Goal: Transaction & Acquisition: Purchase product/service

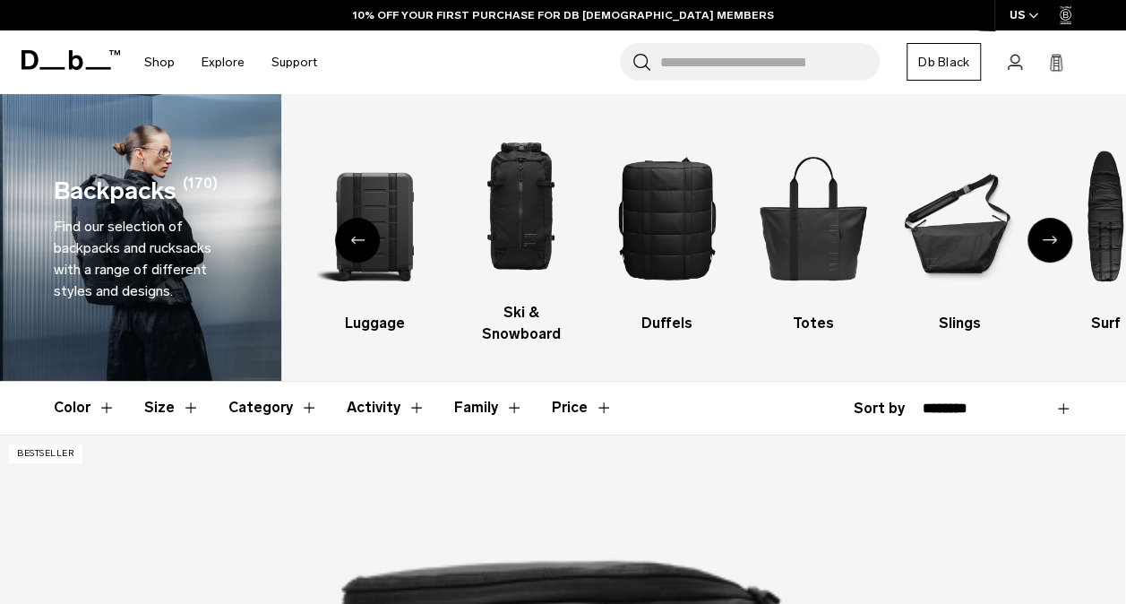
click at [301, 386] on button "Category" at bounding box center [274, 408] width 90 height 52
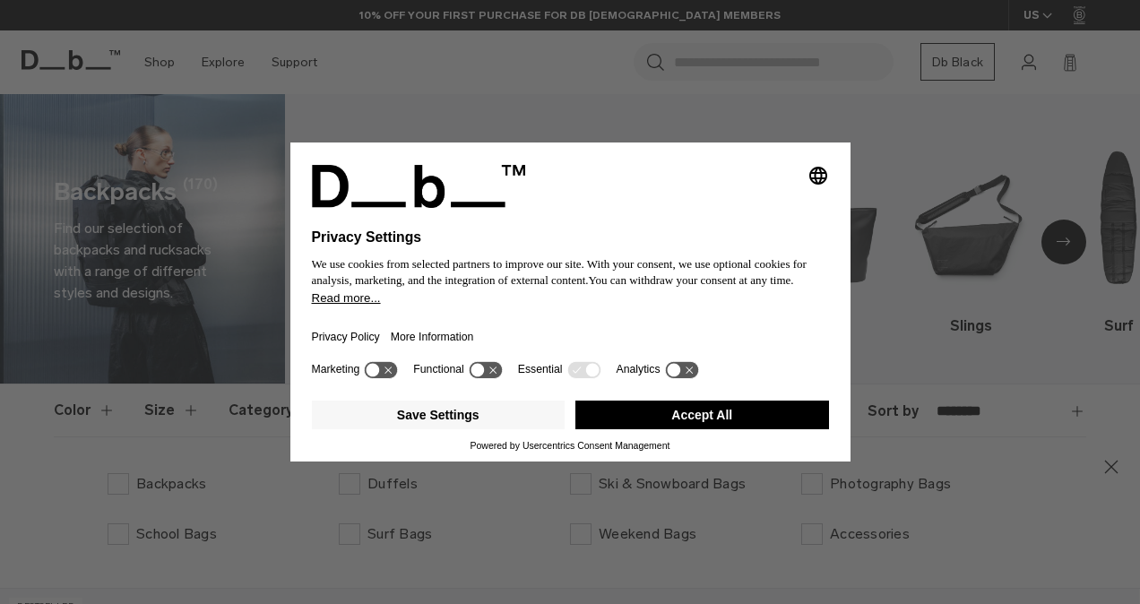
click at [616, 416] on button "Accept All" at bounding box center [702, 415] width 254 height 29
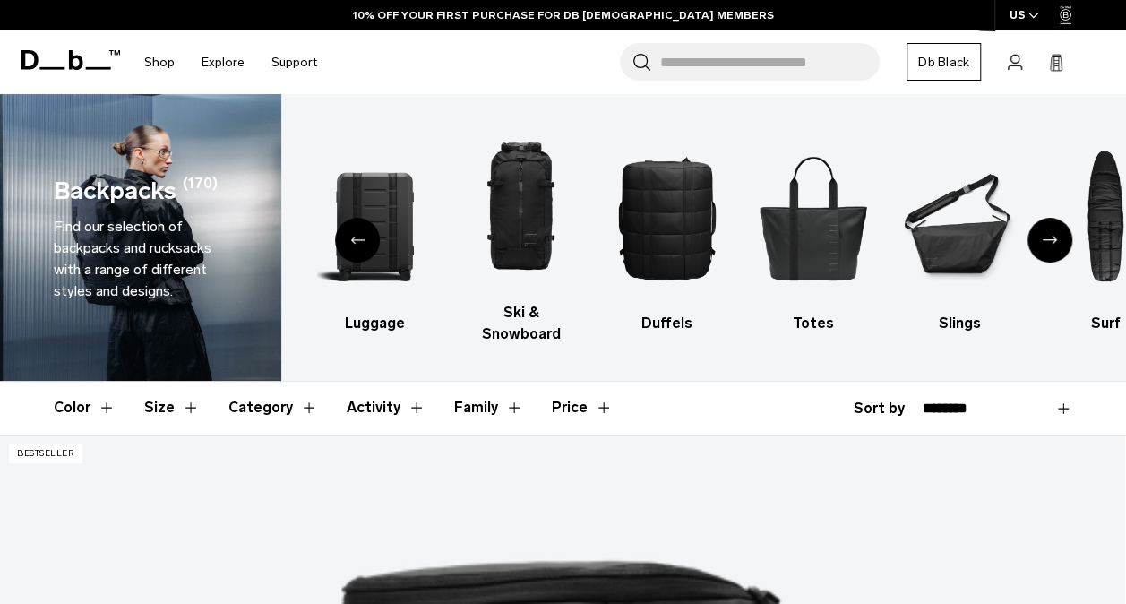
click at [297, 392] on button "Category" at bounding box center [274, 408] width 90 height 52
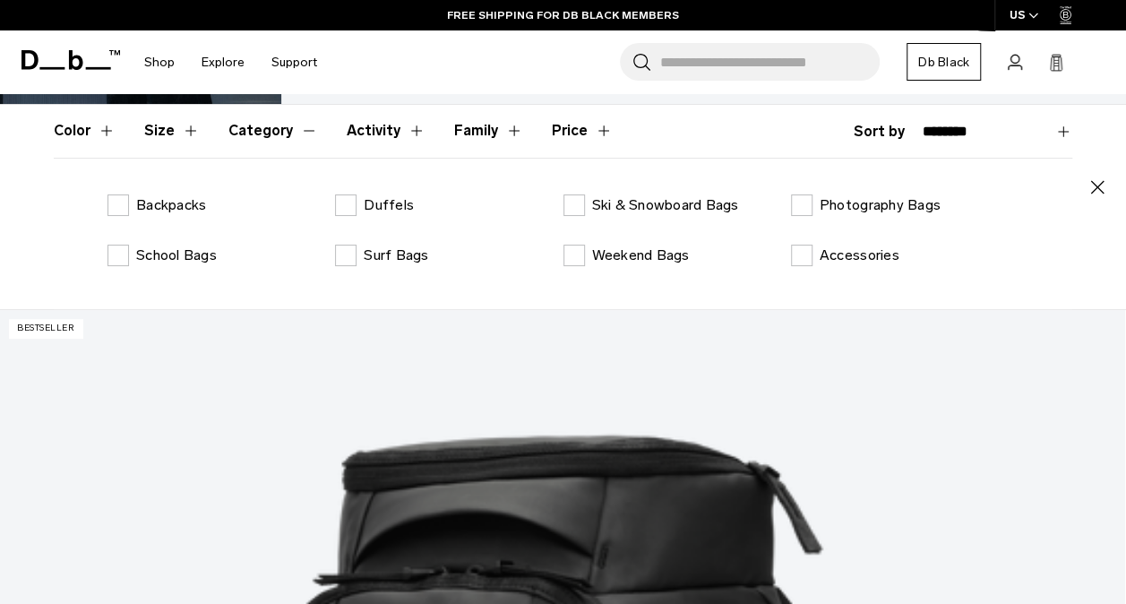
scroll to position [275, 0]
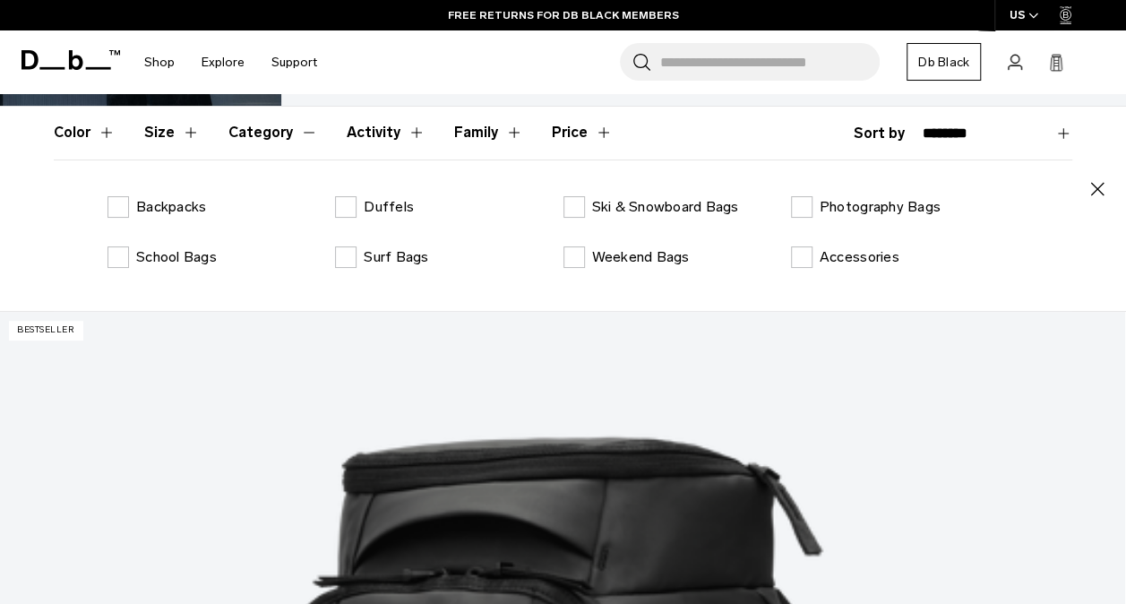
click at [375, 109] on button "Activity" at bounding box center [386, 133] width 79 height 52
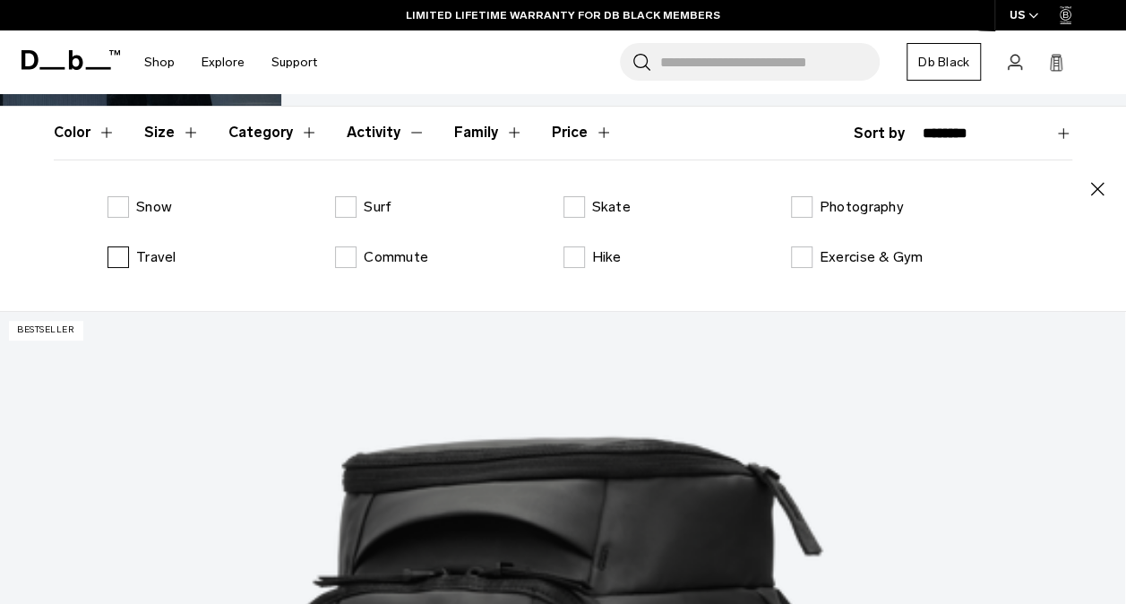
click at [118, 246] on label "Travel" at bounding box center [142, 257] width 69 height 22
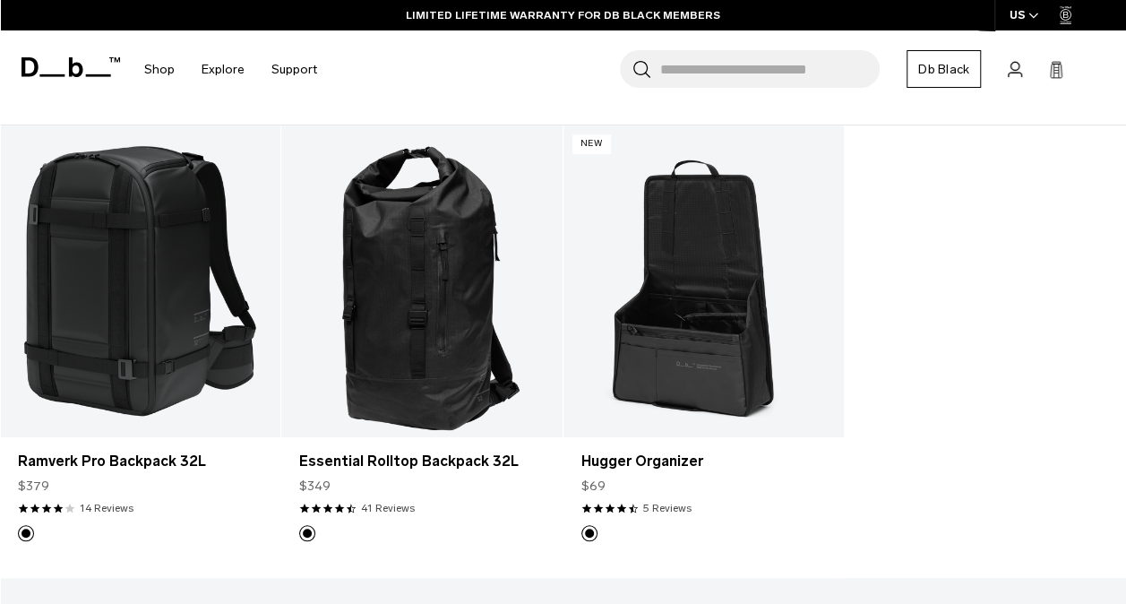
scroll to position [527, 0]
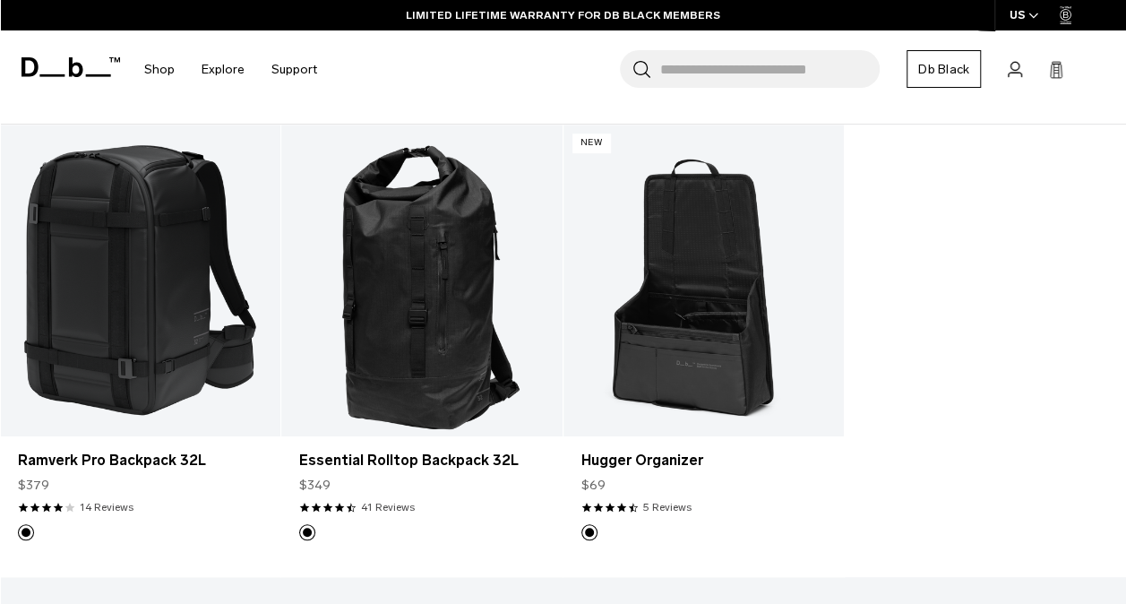
click at [1057, 371] on div "Add to Cart Ramverk Pro Backpack 32L $379 4.1 star rating 14 Reviews Add to Car…" at bounding box center [563, 351] width 1126 height 453
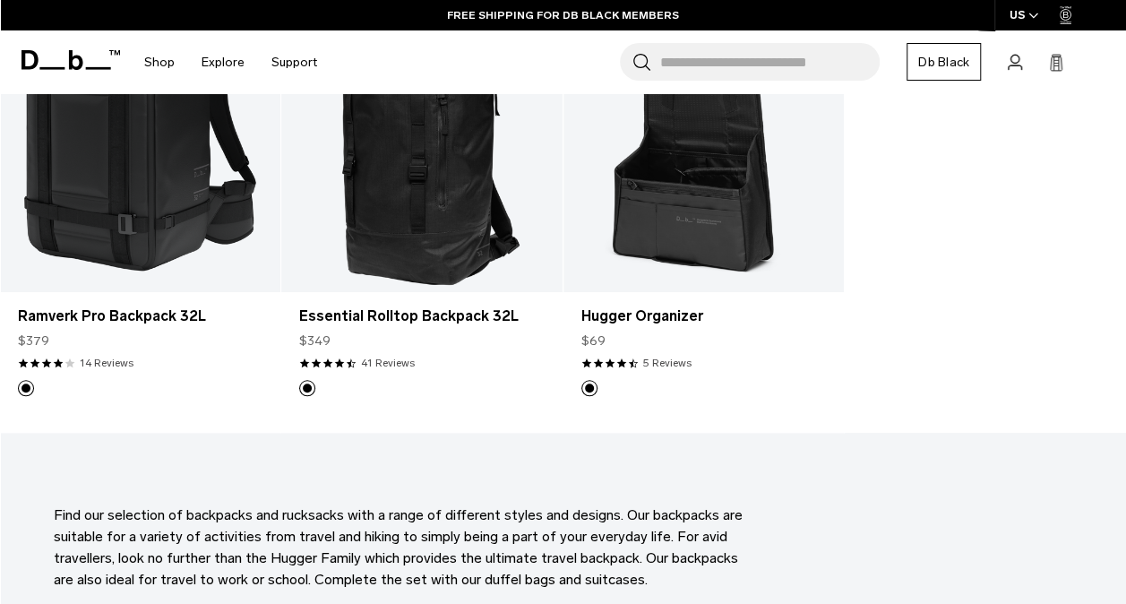
scroll to position [496, 0]
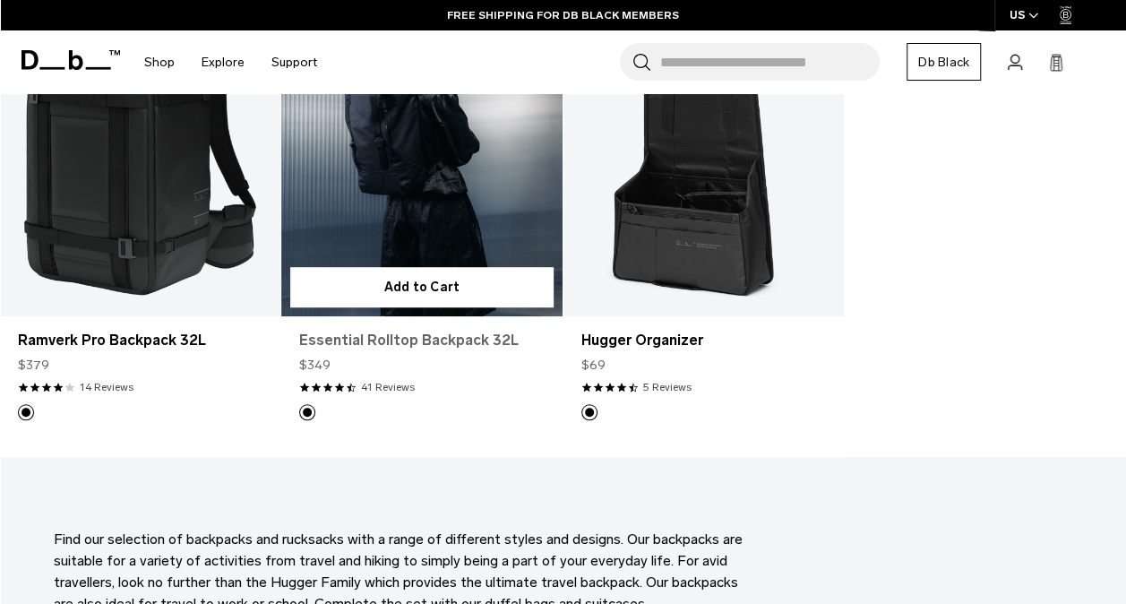
drag, startPoint x: 430, startPoint y: 317, endPoint x: 398, endPoint y: 322, distance: 32.6
click at [398, 330] on link "Essential Rolltop Backpack 32L" at bounding box center [421, 341] width 245 height 22
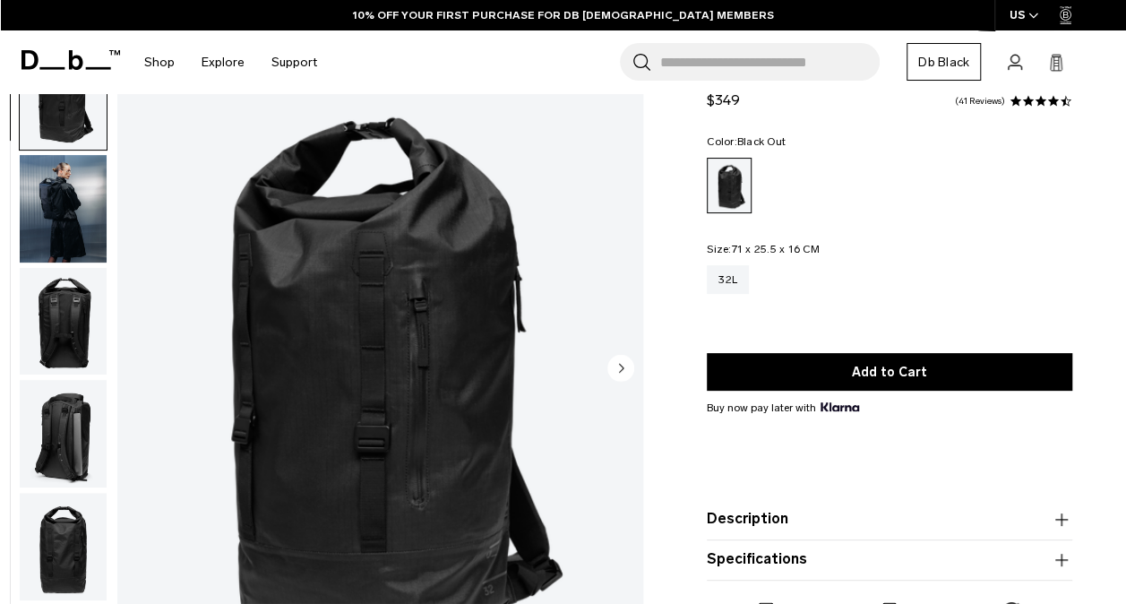
click at [634, 375] on img "1 / 10" at bounding box center [380, 369] width 526 height 657
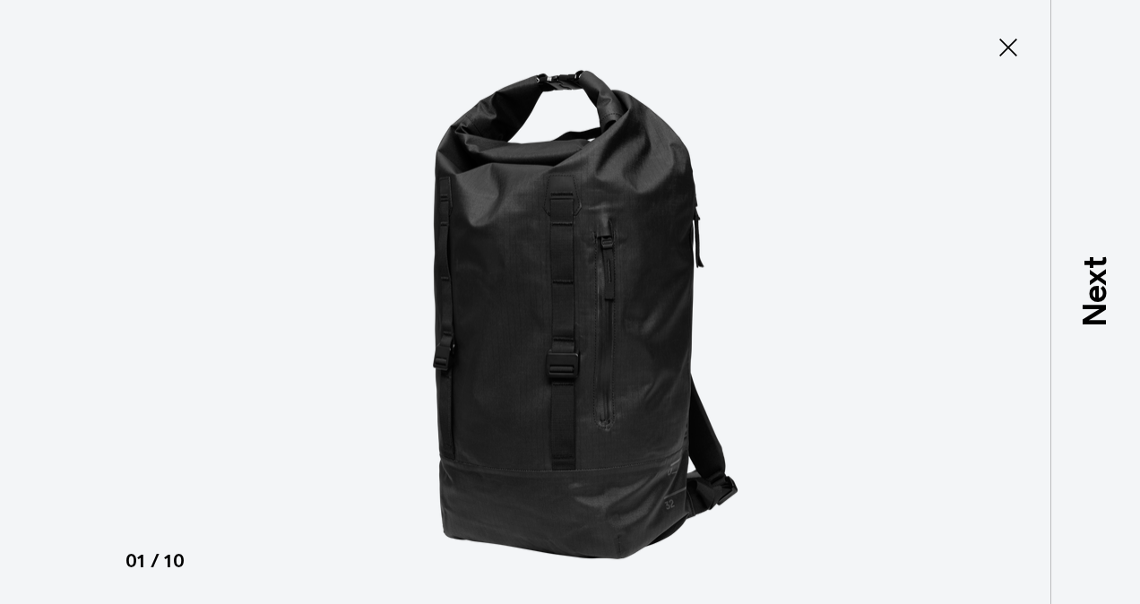
click at [859, 447] on img at bounding box center [570, 302] width 807 height 604
click at [453, 432] on img at bounding box center [570, 302] width 807 height 604
click at [998, 52] on icon at bounding box center [1008, 47] width 29 height 29
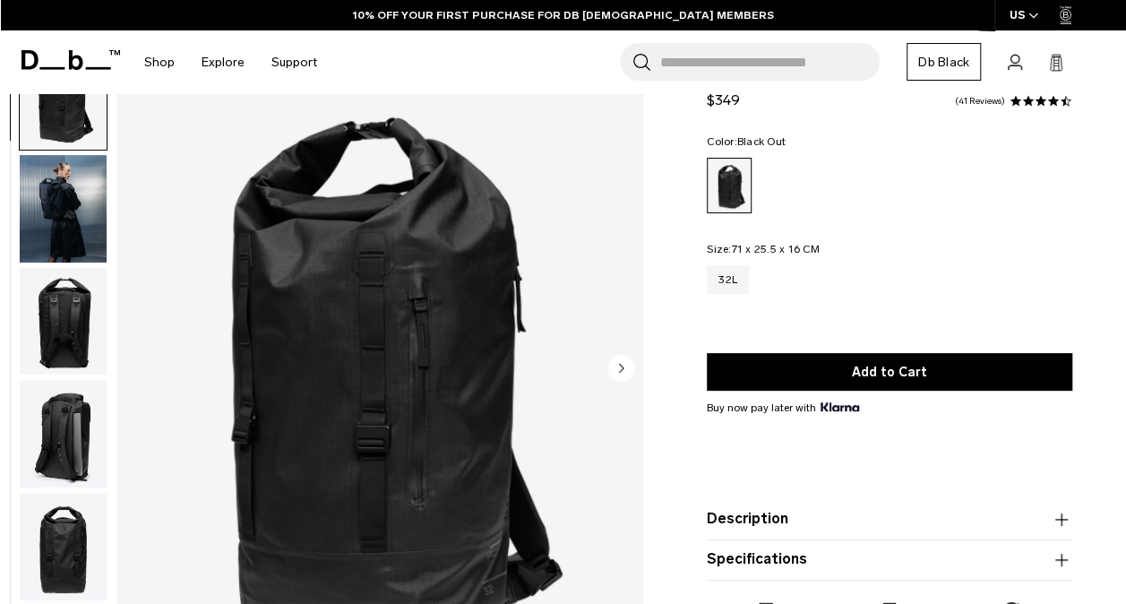
click at [627, 371] on circle "Next slide" at bounding box center [621, 367] width 27 height 27
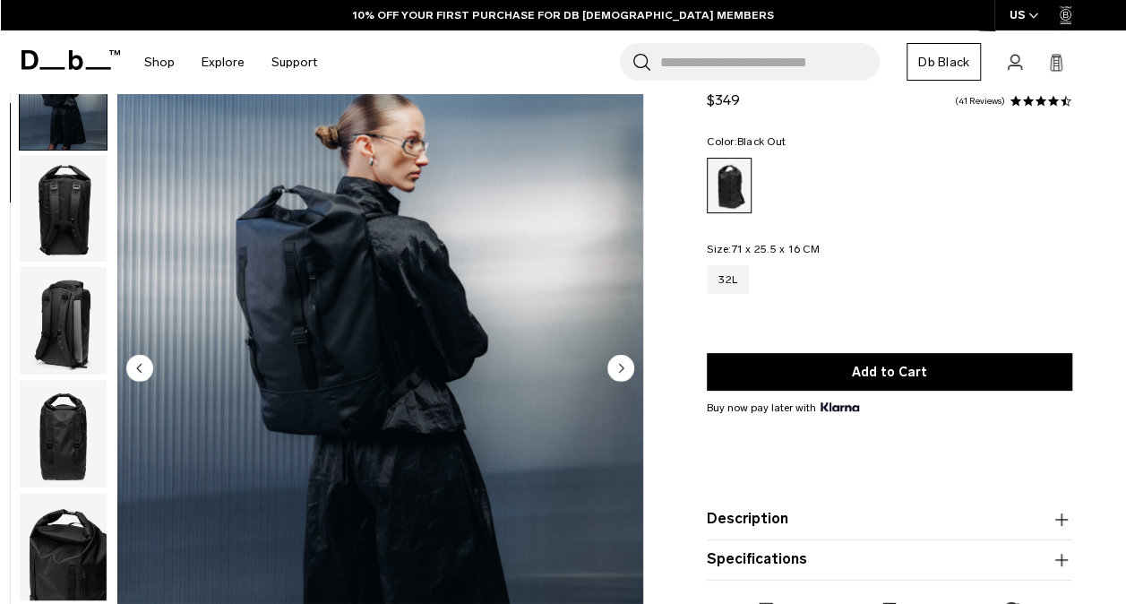
click at [627, 371] on circle "Next slide" at bounding box center [621, 367] width 27 height 27
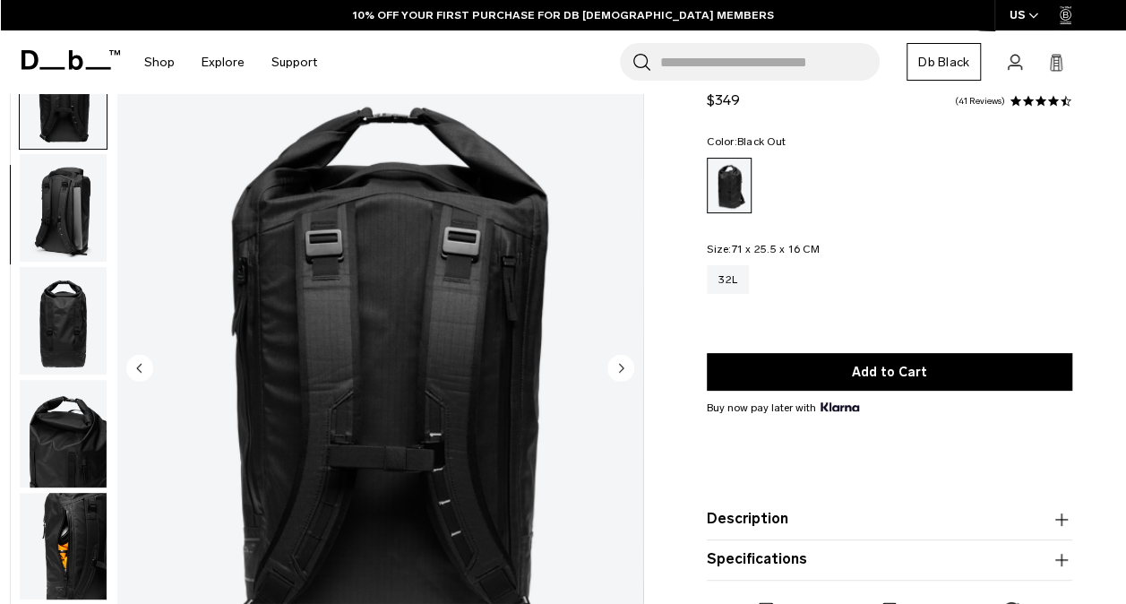
click at [627, 371] on circle "Next slide" at bounding box center [621, 367] width 27 height 27
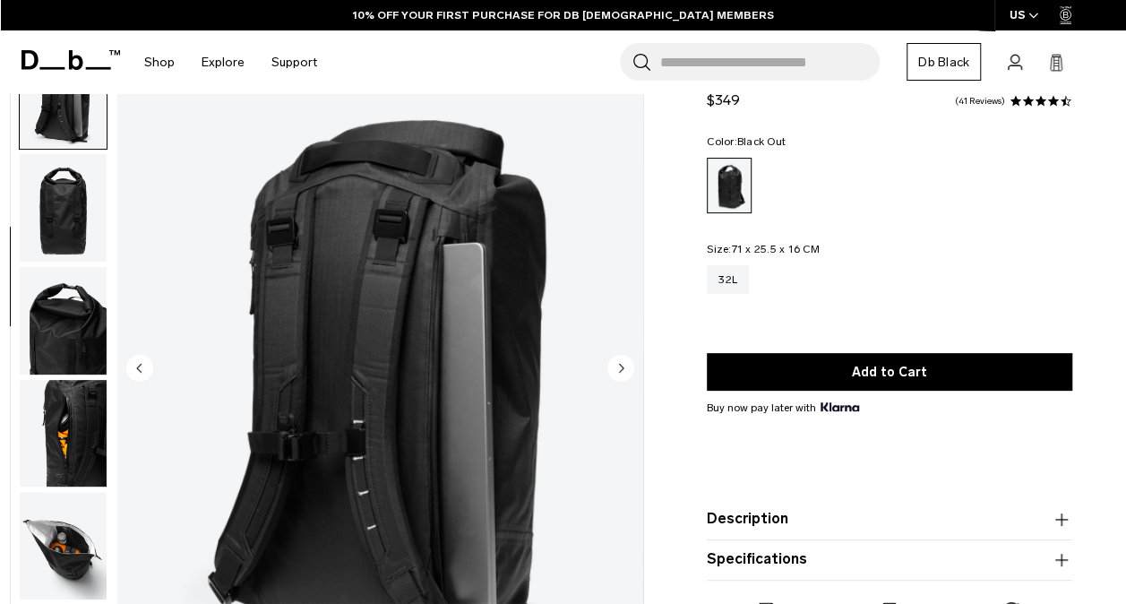
click at [627, 371] on circle "Next slide" at bounding box center [621, 367] width 27 height 27
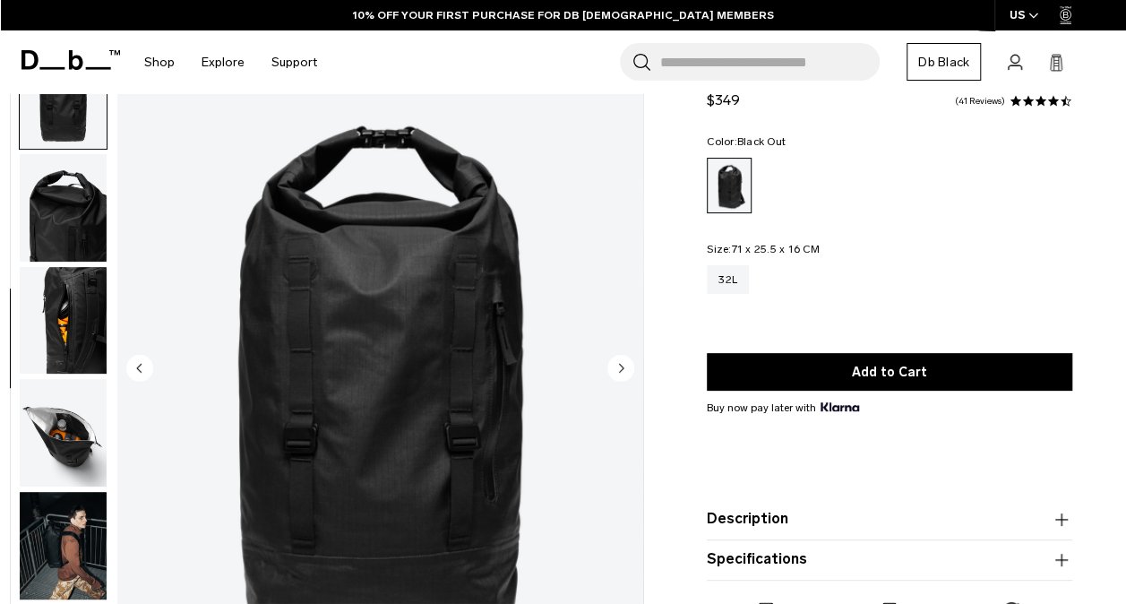
click at [627, 371] on circle "Next slide" at bounding box center [621, 367] width 27 height 27
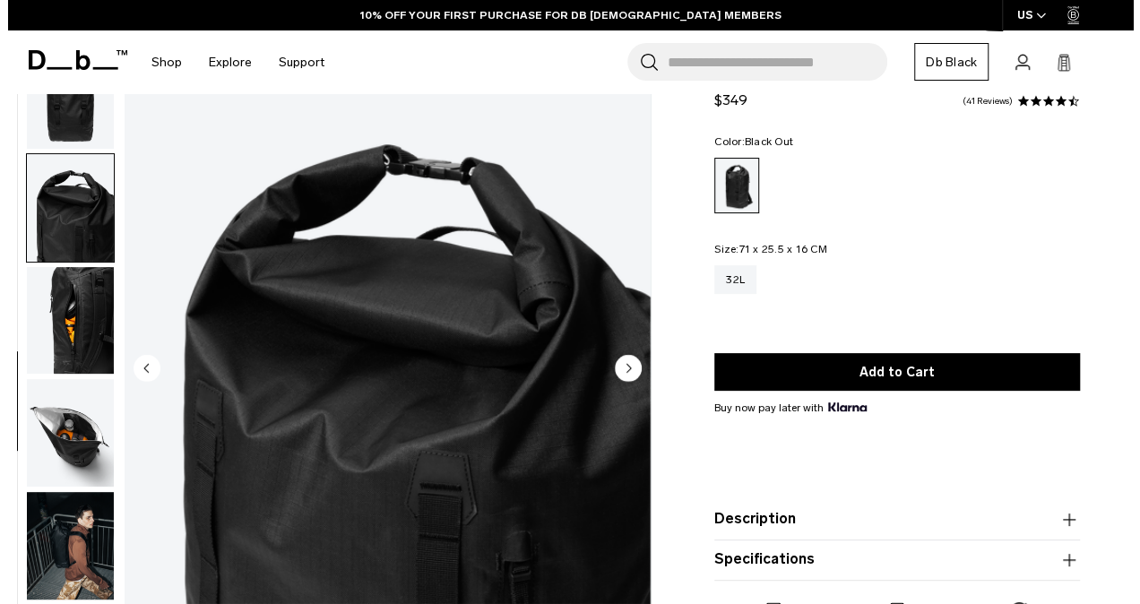
scroll to position [468, 0]
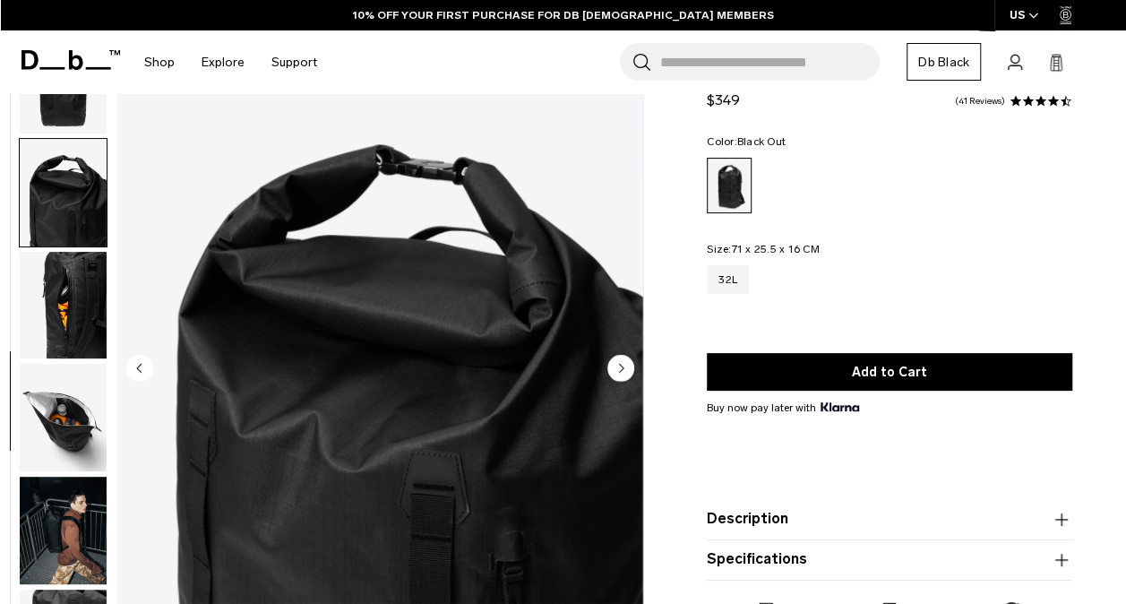
click at [627, 371] on circle "Next slide" at bounding box center [621, 367] width 27 height 27
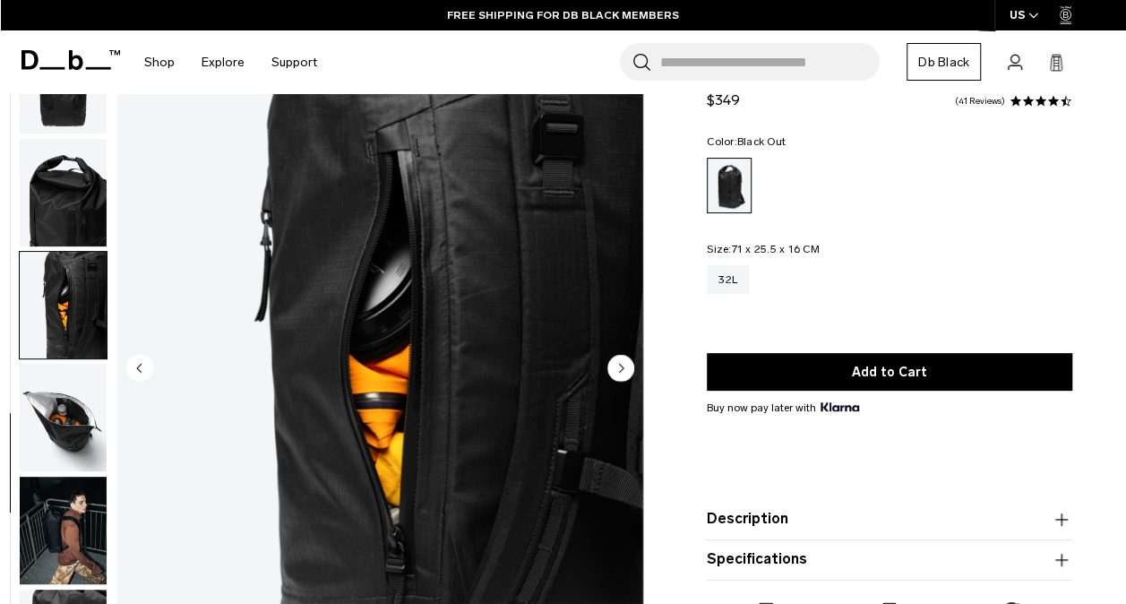
click at [627, 371] on circle "Next slide" at bounding box center [621, 367] width 27 height 27
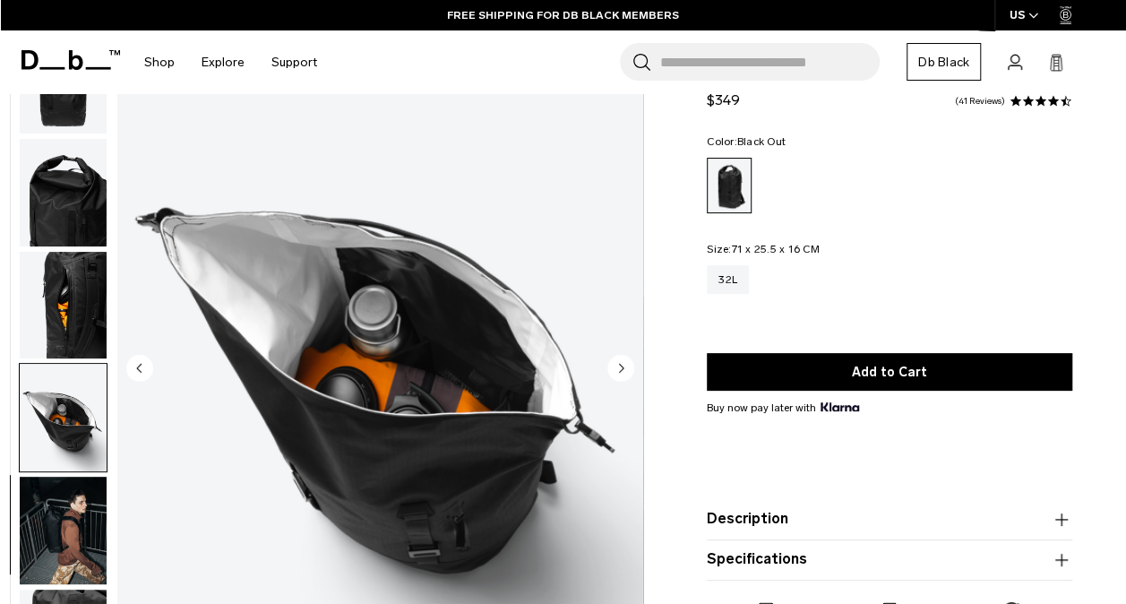
click at [627, 371] on circle "Next slide" at bounding box center [621, 367] width 27 height 27
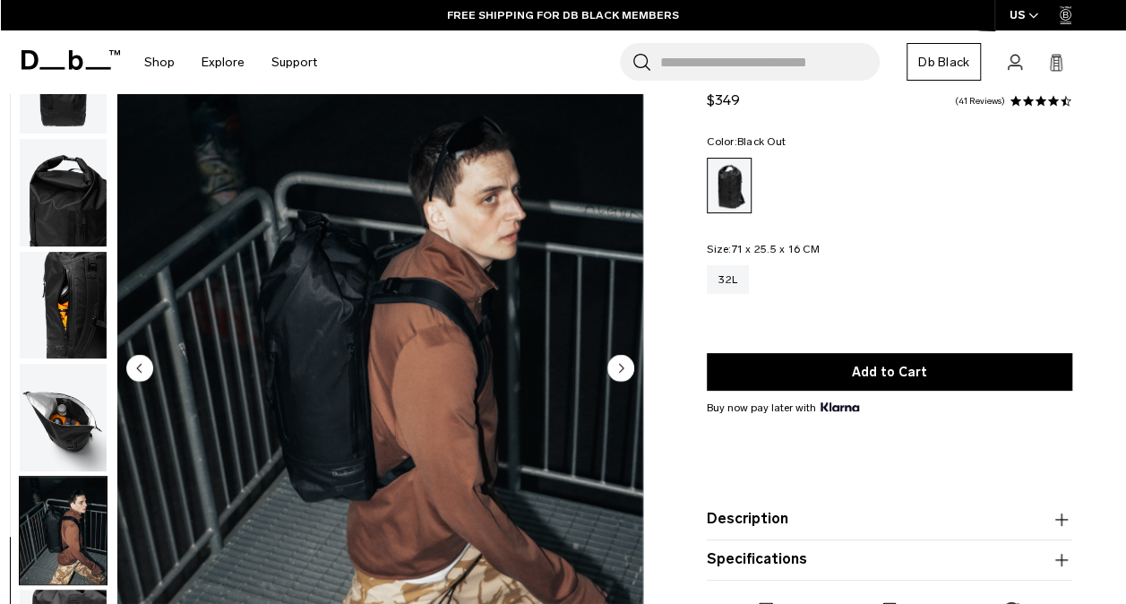
click at [627, 371] on circle "Next slide" at bounding box center [621, 367] width 27 height 27
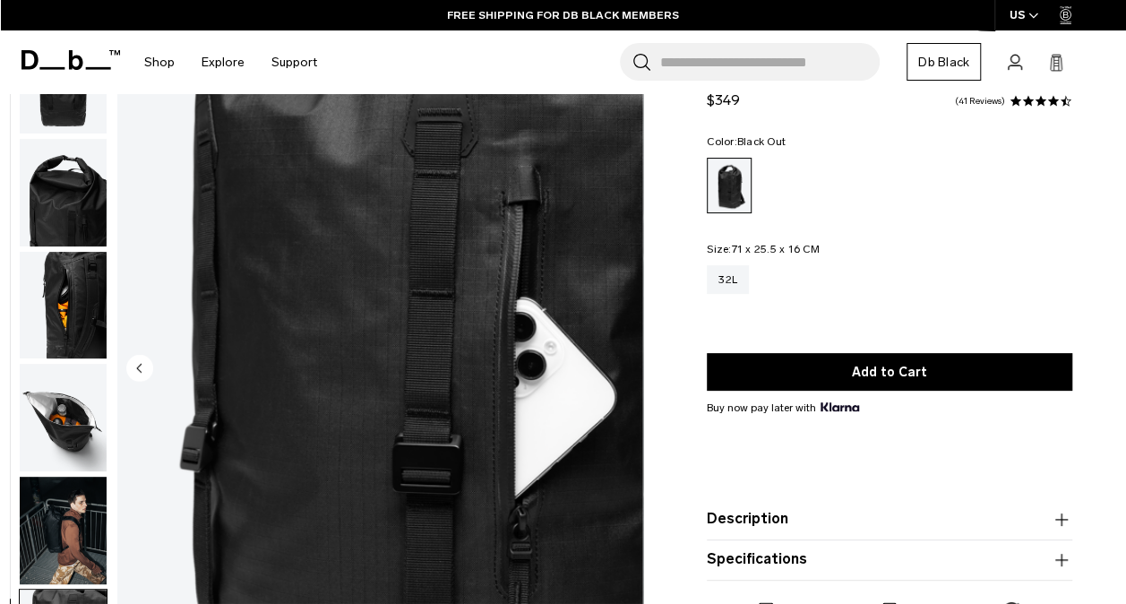
click at [627, 371] on img "10 / 10" at bounding box center [380, 369] width 526 height 657
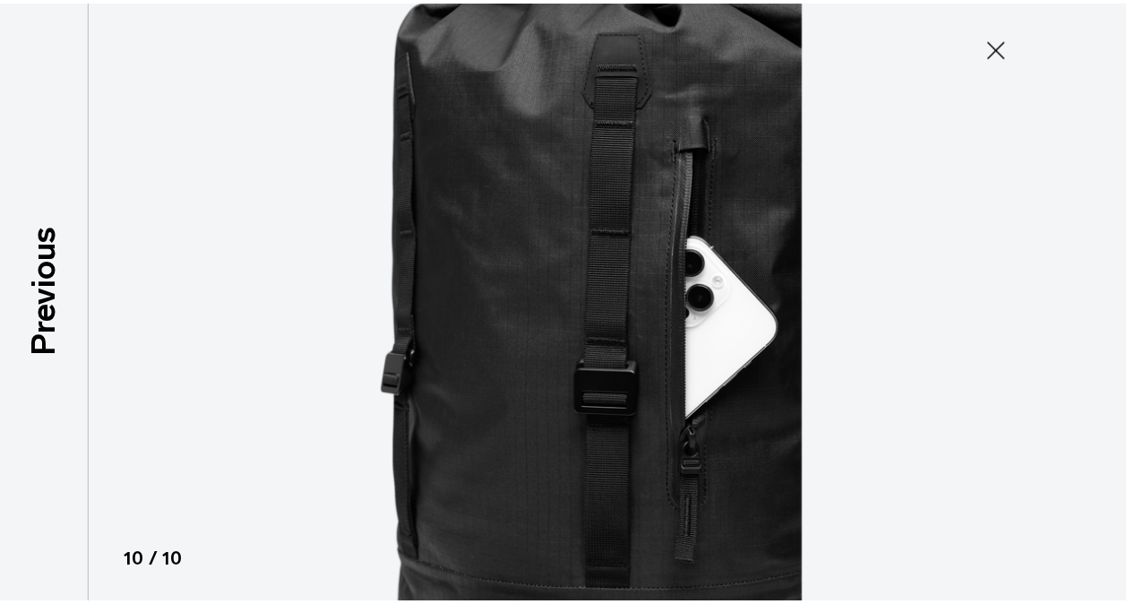
scroll to position [458, 0]
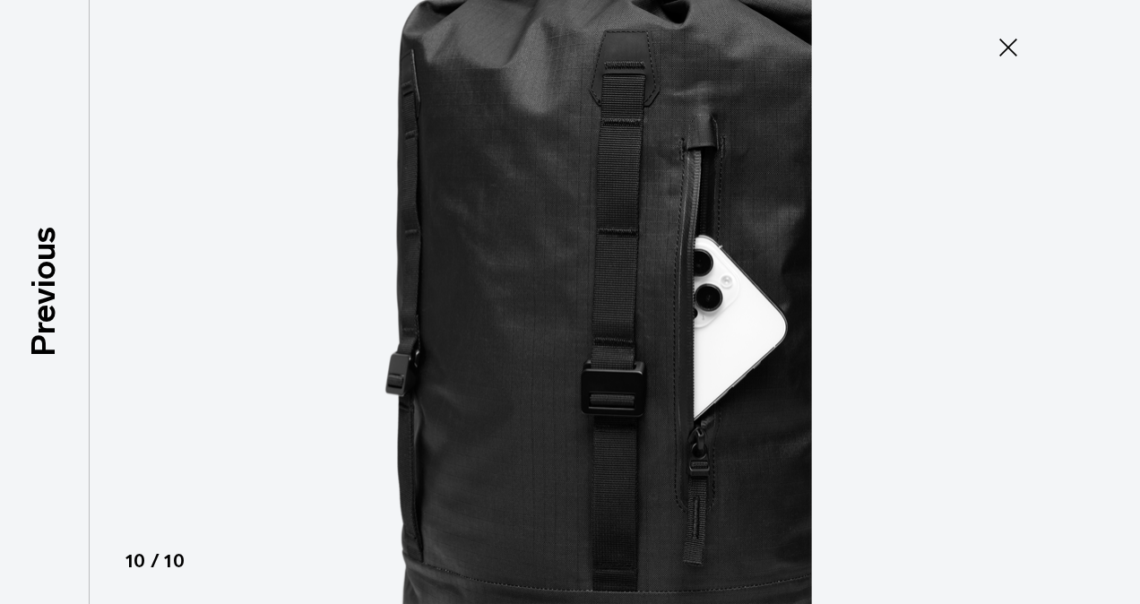
click at [1015, 39] on icon at bounding box center [1008, 48] width 18 height 18
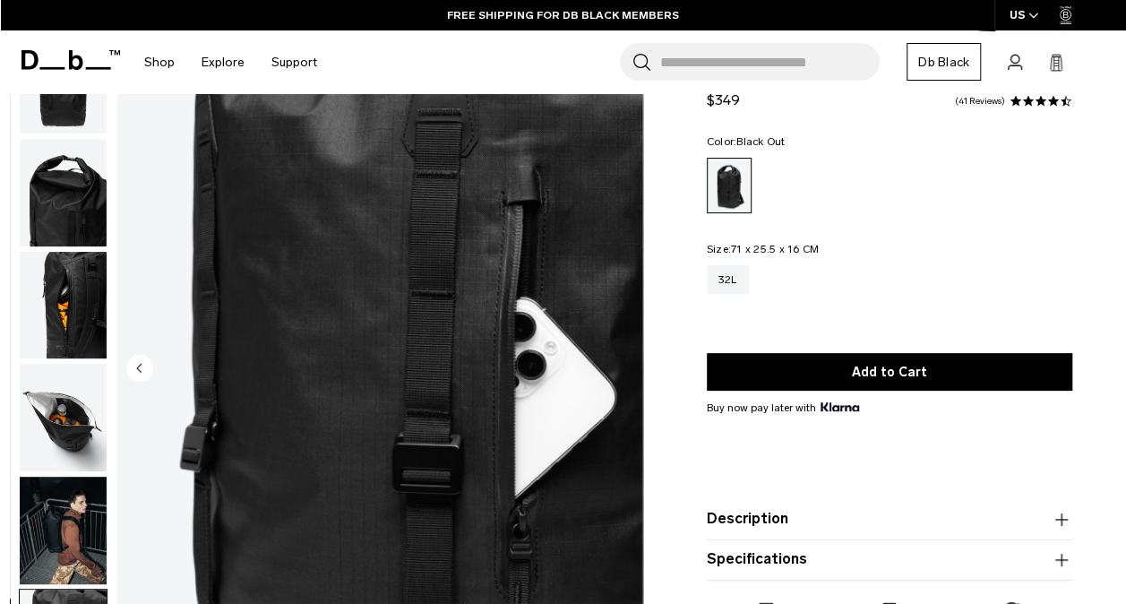
scroll to position [0, 0]
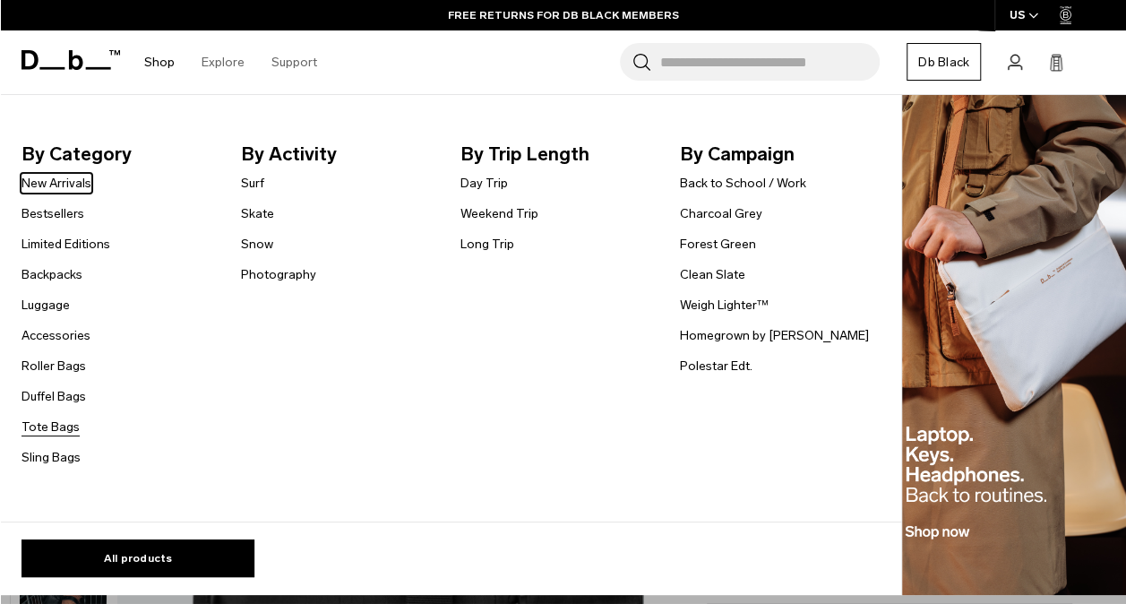
click at [56, 430] on link "Tote Bags" at bounding box center [51, 427] width 58 height 19
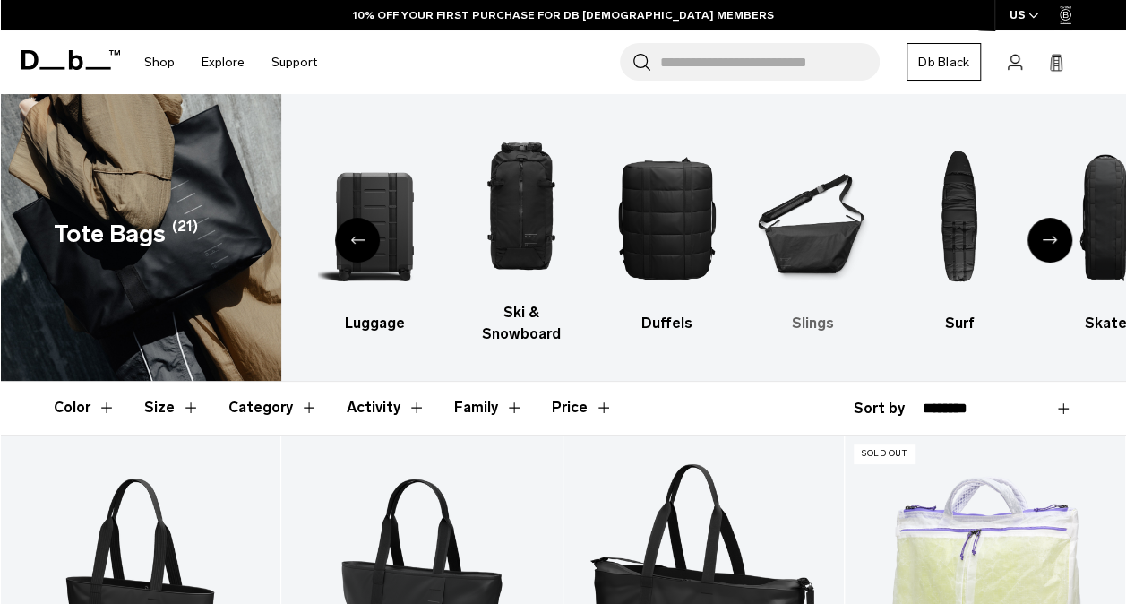
click at [806, 313] on h3 "Slings" at bounding box center [813, 324] width 115 height 22
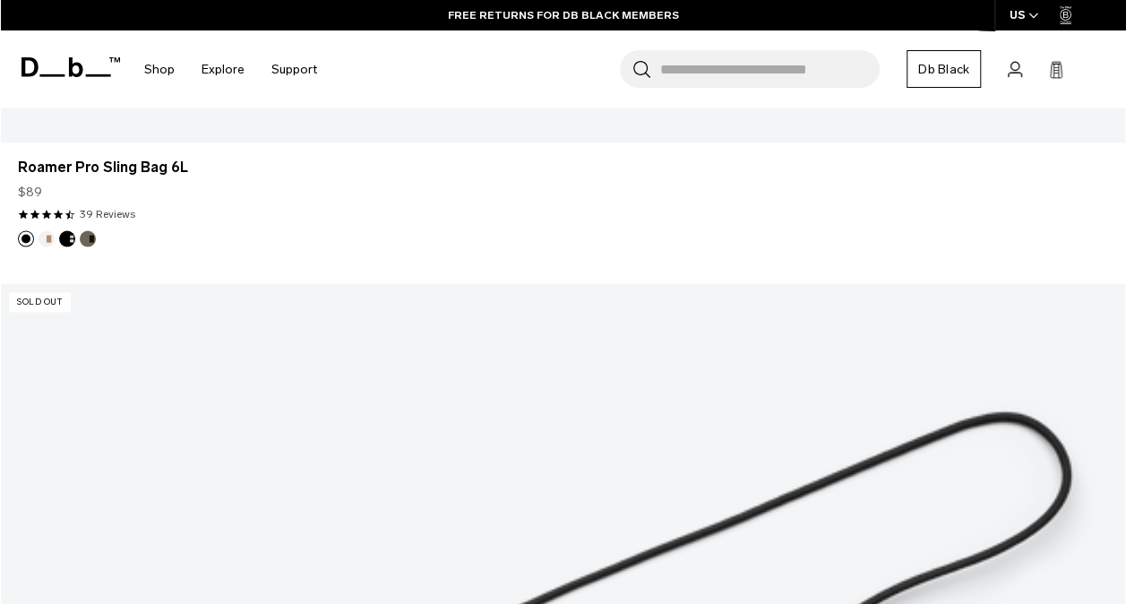
scroll to position [1544, 0]
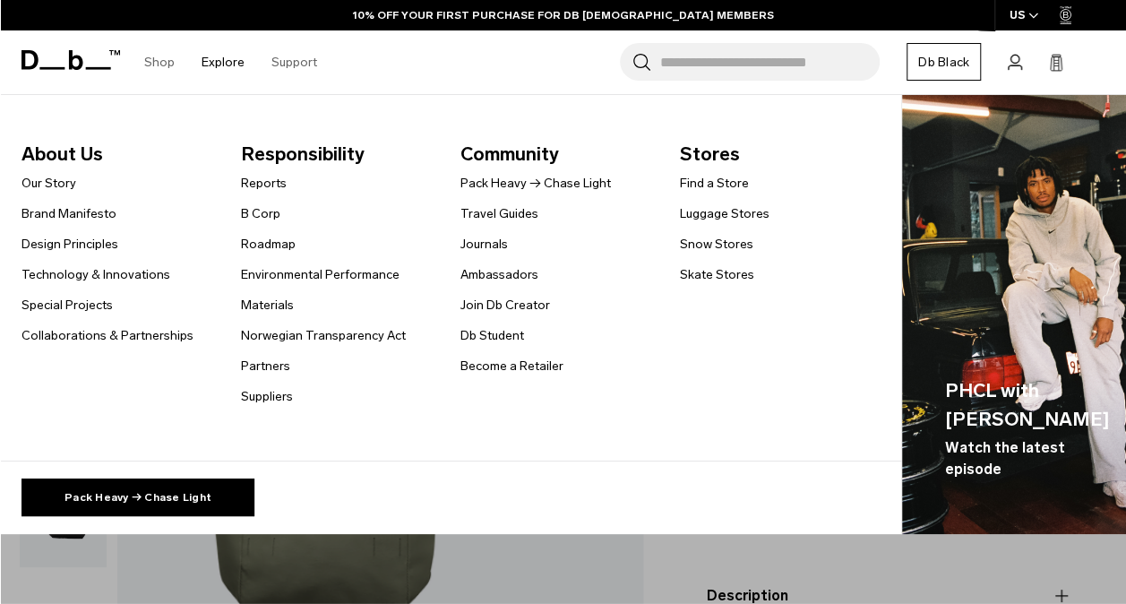
click at [209, 46] on link "Explore" at bounding box center [223, 62] width 43 height 64
